Goal: Information Seeking & Learning: Compare options

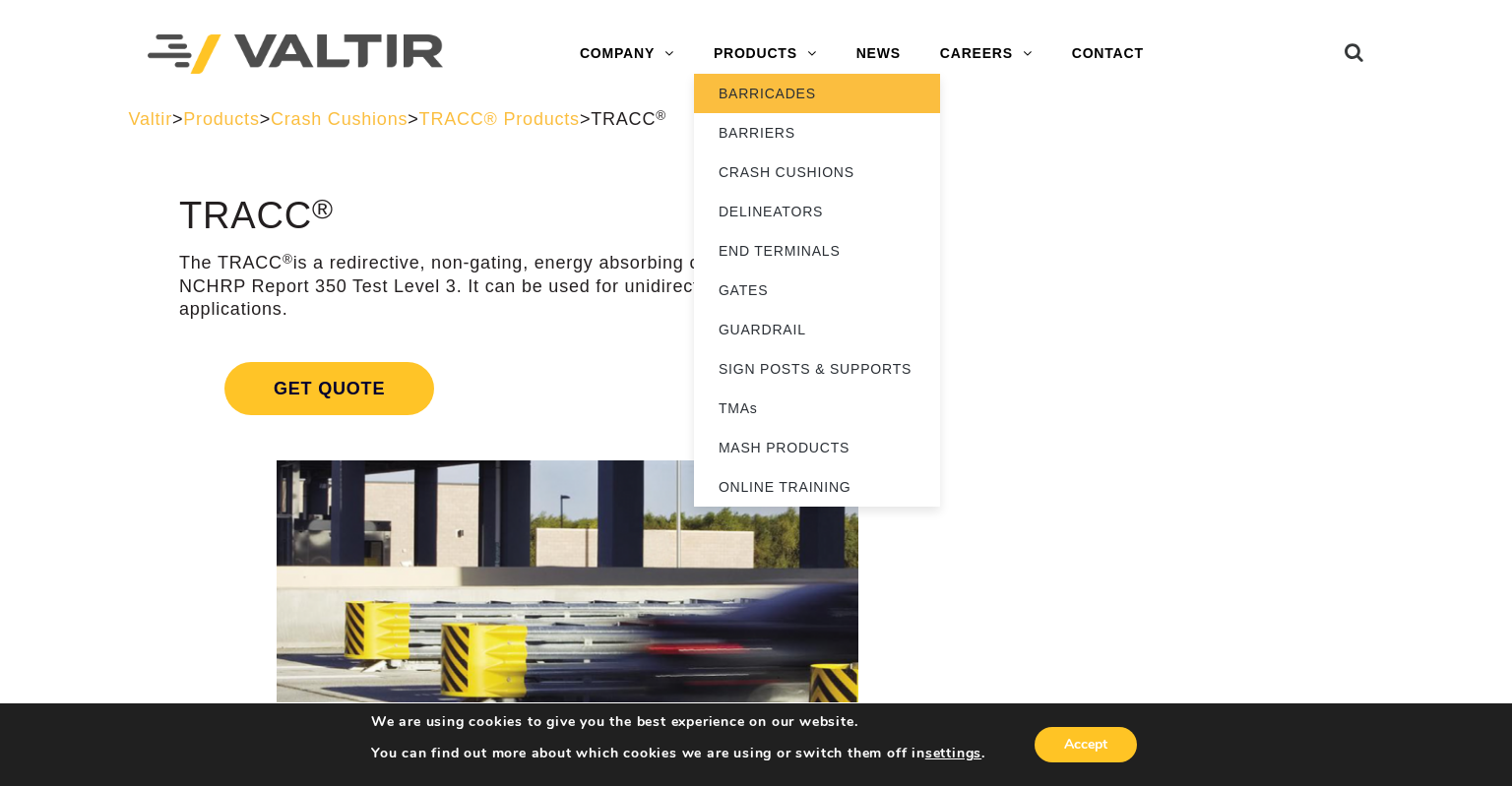
click at [764, 96] on link "BARRICADES" at bounding box center [817, 93] width 247 height 40
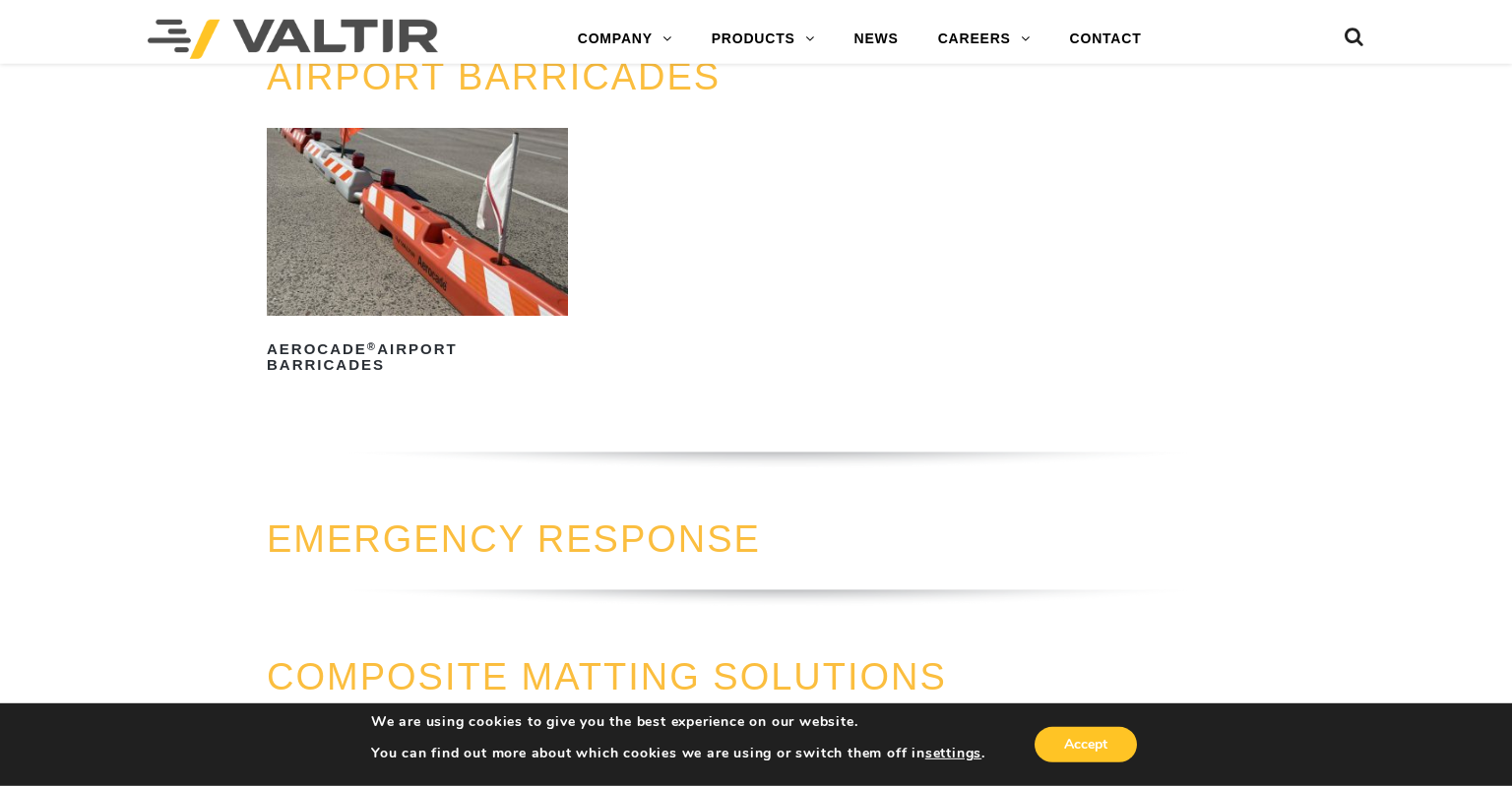
scroll to position [1662, 0]
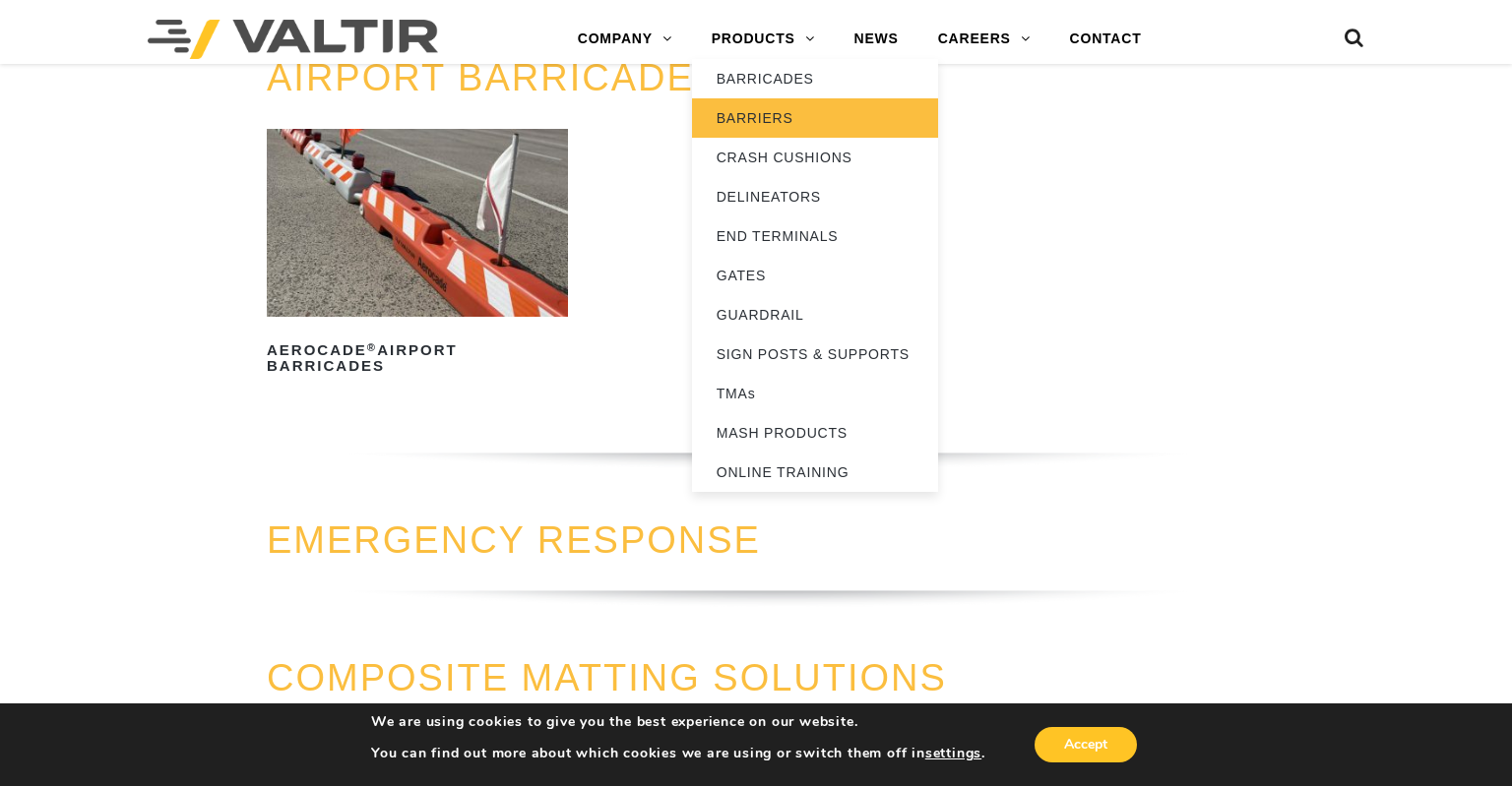
click at [754, 118] on link "BARRIERS" at bounding box center [815, 118] width 247 height 40
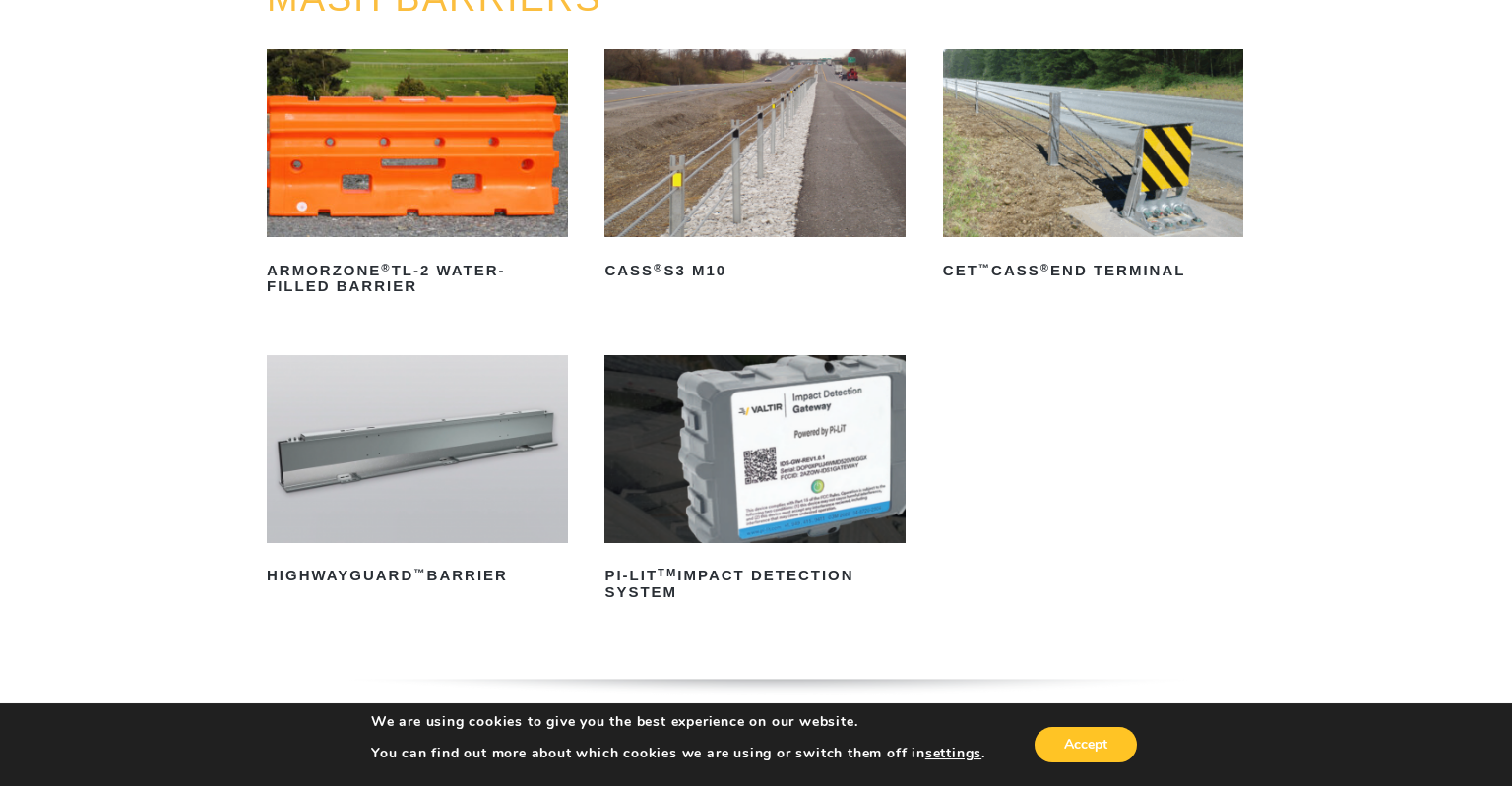
scroll to position [311, 0]
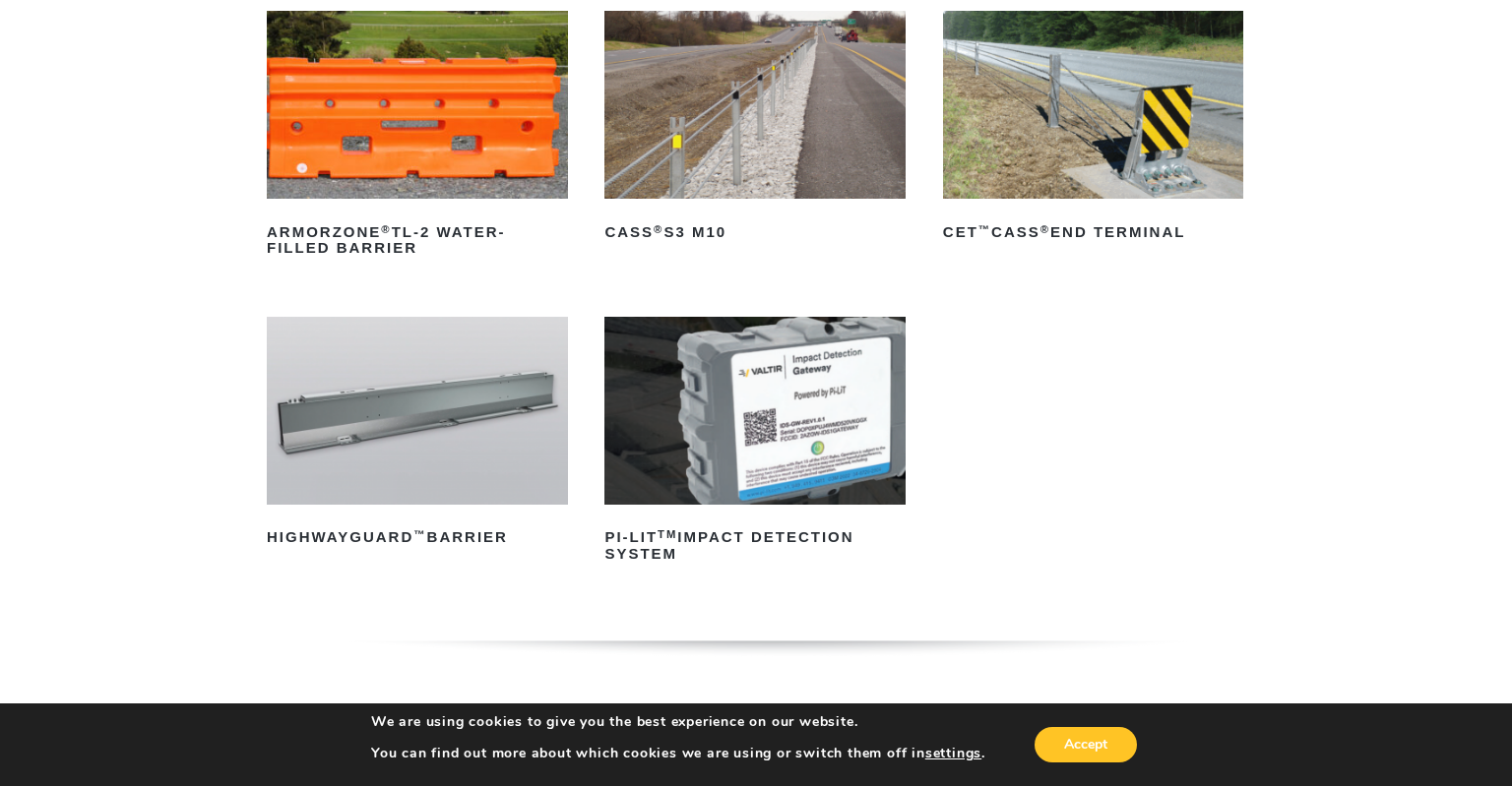
click at [337, 437] on img at bounding box center [417, 410] width 301 height 188
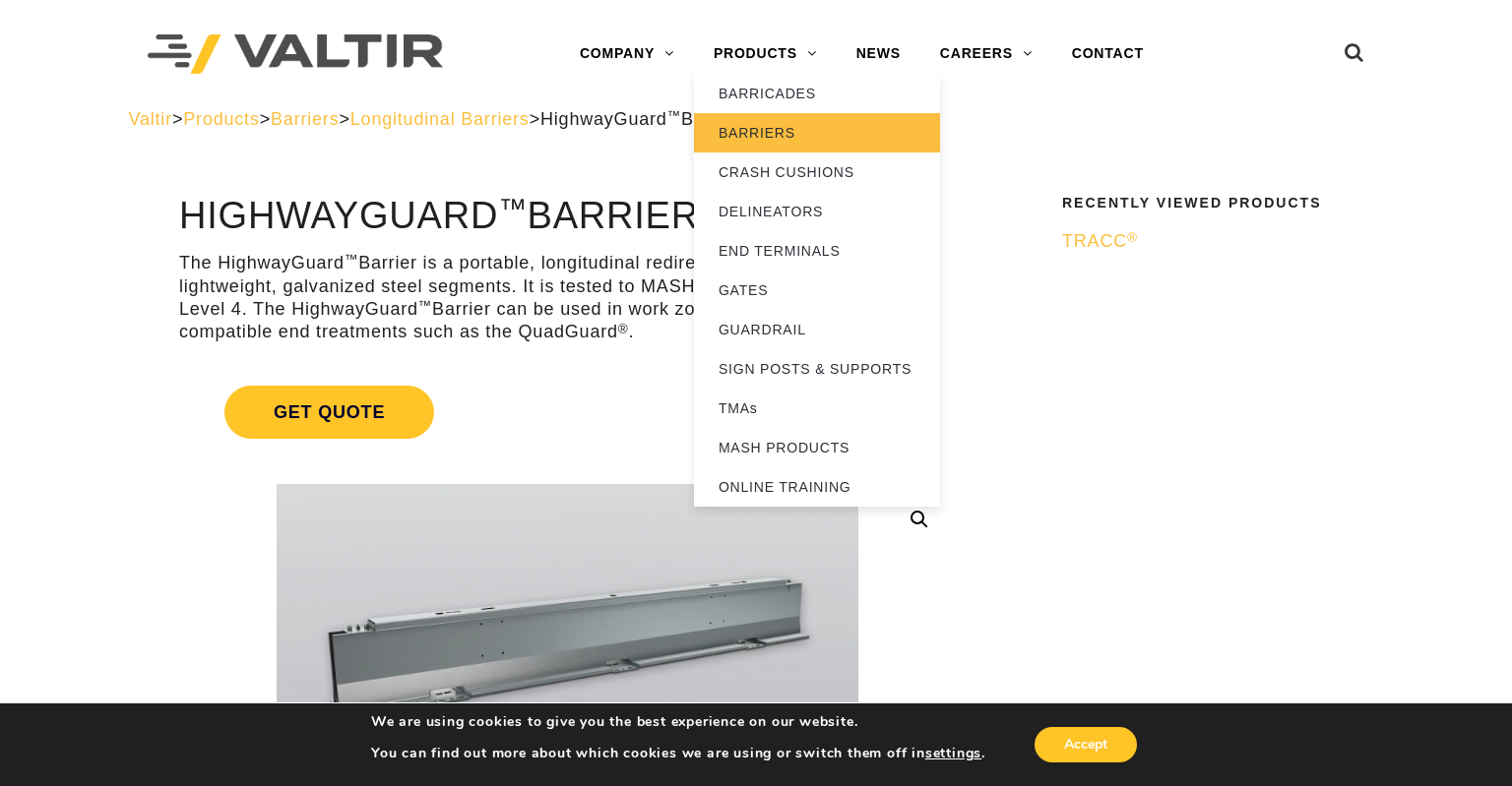
click at [765, 136] on link "BARRIERS" at bounding box center [817, 133] width 247 height 40
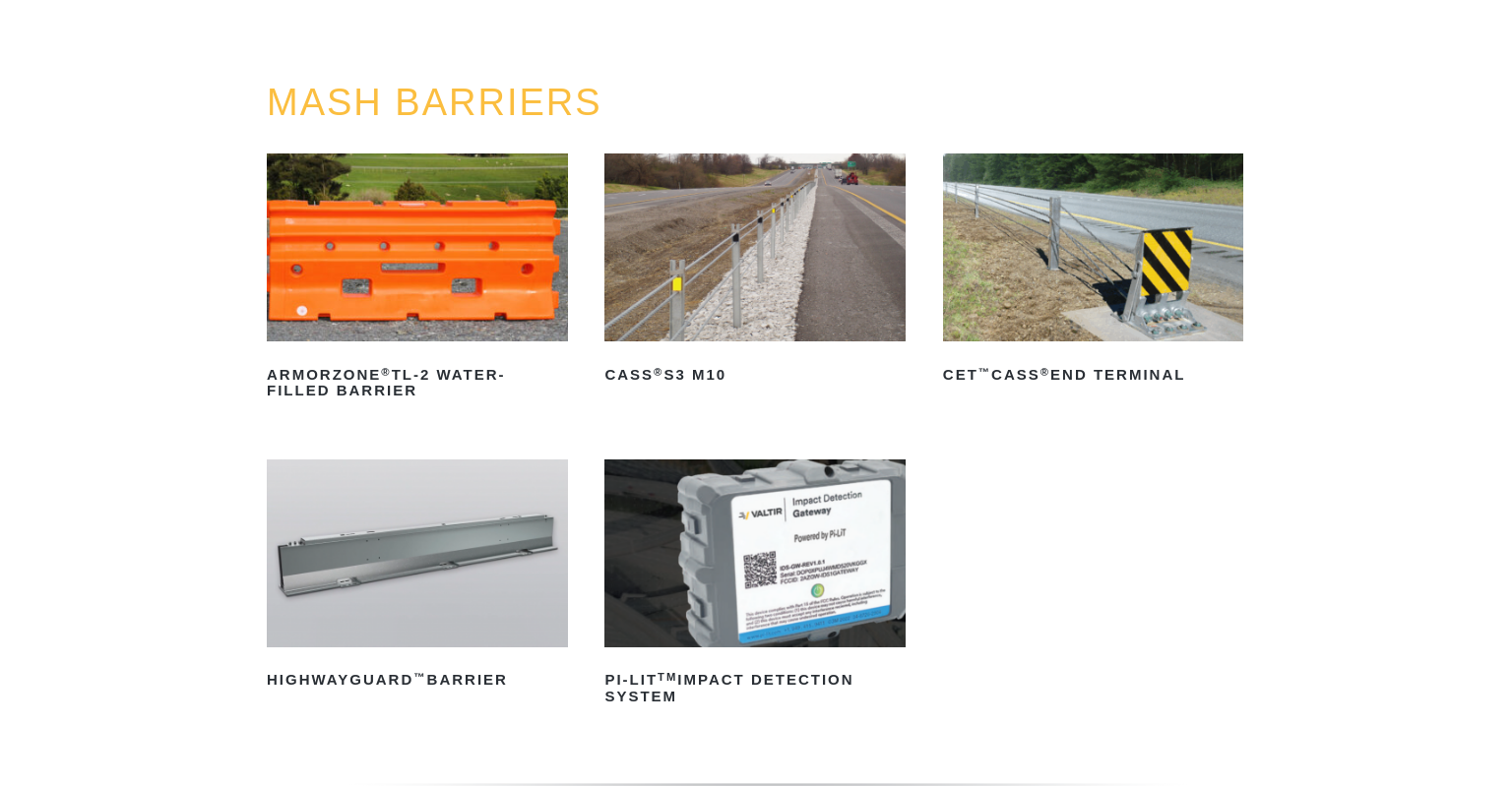
scroll to position [208, 0]
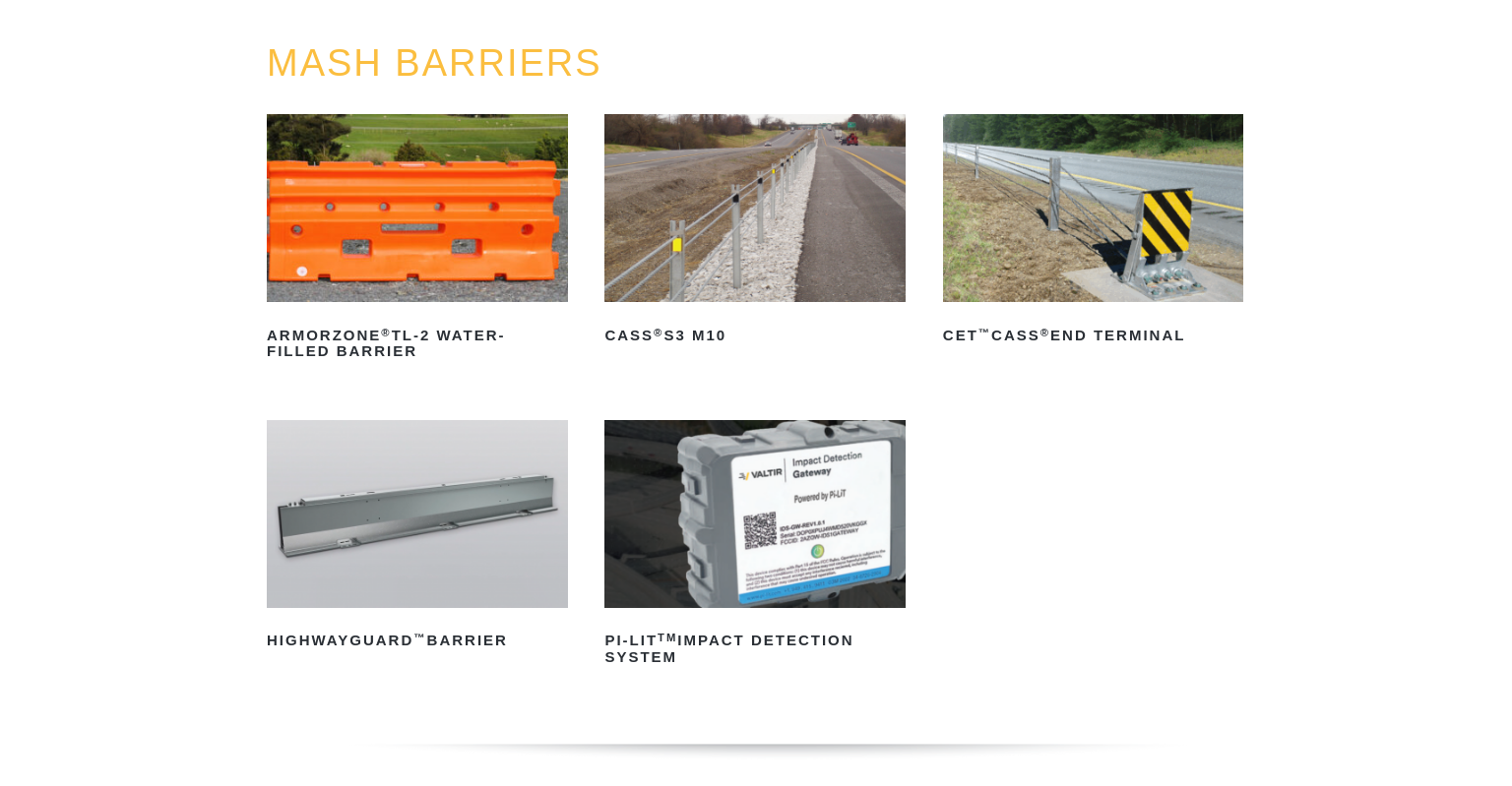
click at [754, 486] on img at bounding box center [755, 514] width 301 height 188
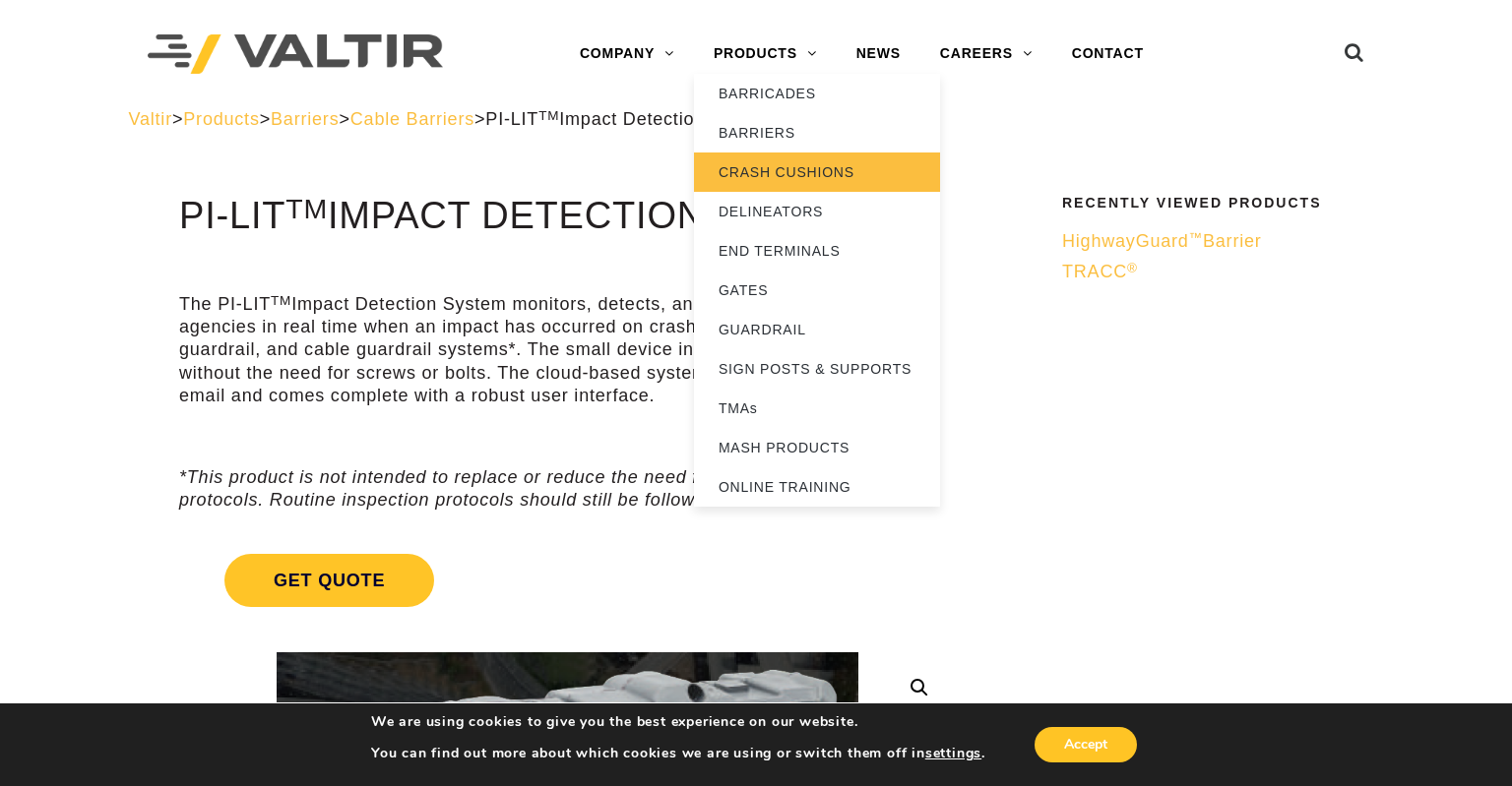
click at [781, 170] on link "CRASH CUSHIONS" at bounding box center [817, 173] width 247 height 40
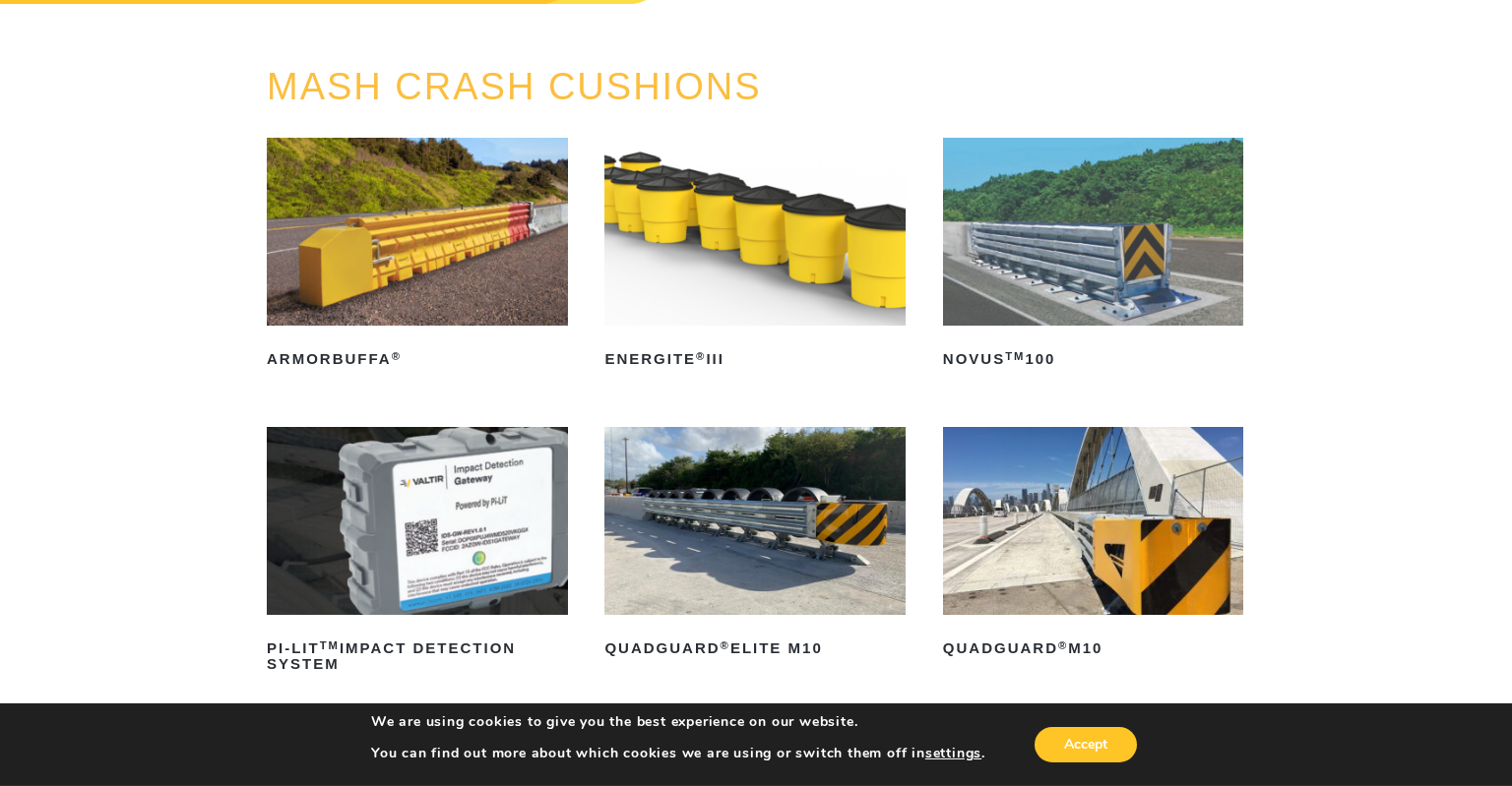
scroll to position [208, 0]
